Goal: Task Accomplishment & Management: Manage account settings

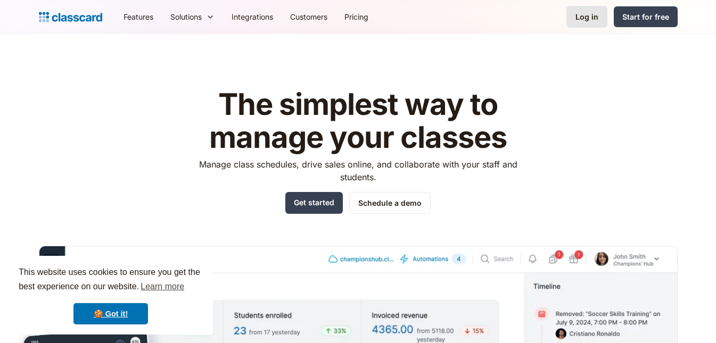
click at [575, 14] on link "Log in" at bounding box center [586, 17] width 41 height 22
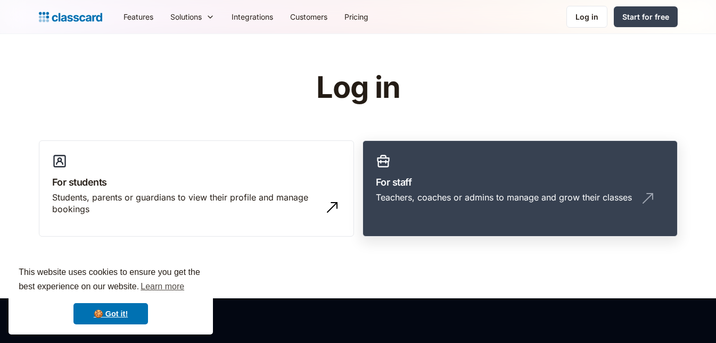
click at [507, 191] on link "For staff Teachers, coaches or admins to manage and grow their classes" at bounding box center [519, 189] width 315 height 97
